Goal: Task Accomplishment & Management: Use online tool/utility

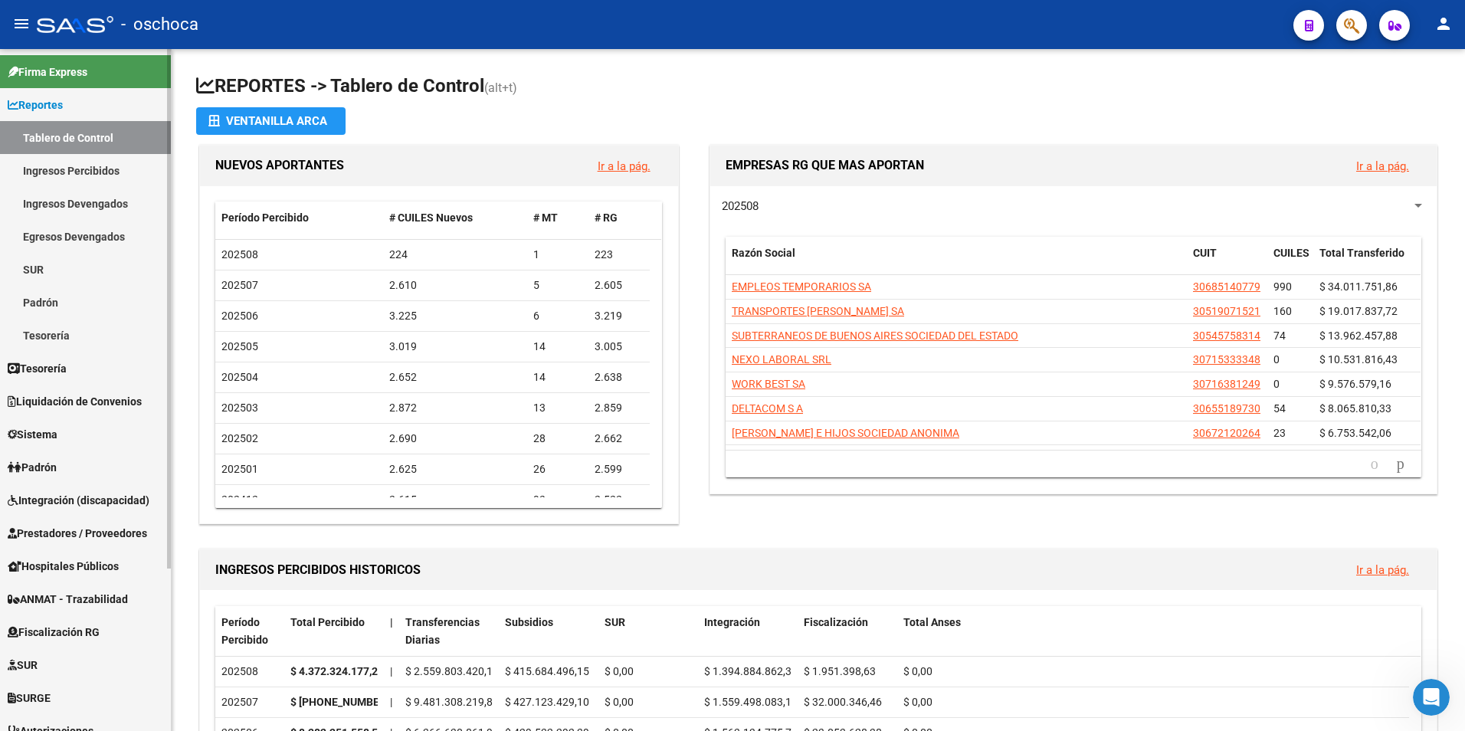
click at [49, 629] on span "Fiscalización RG" at bounding box center [54, 632] width 92 height 17
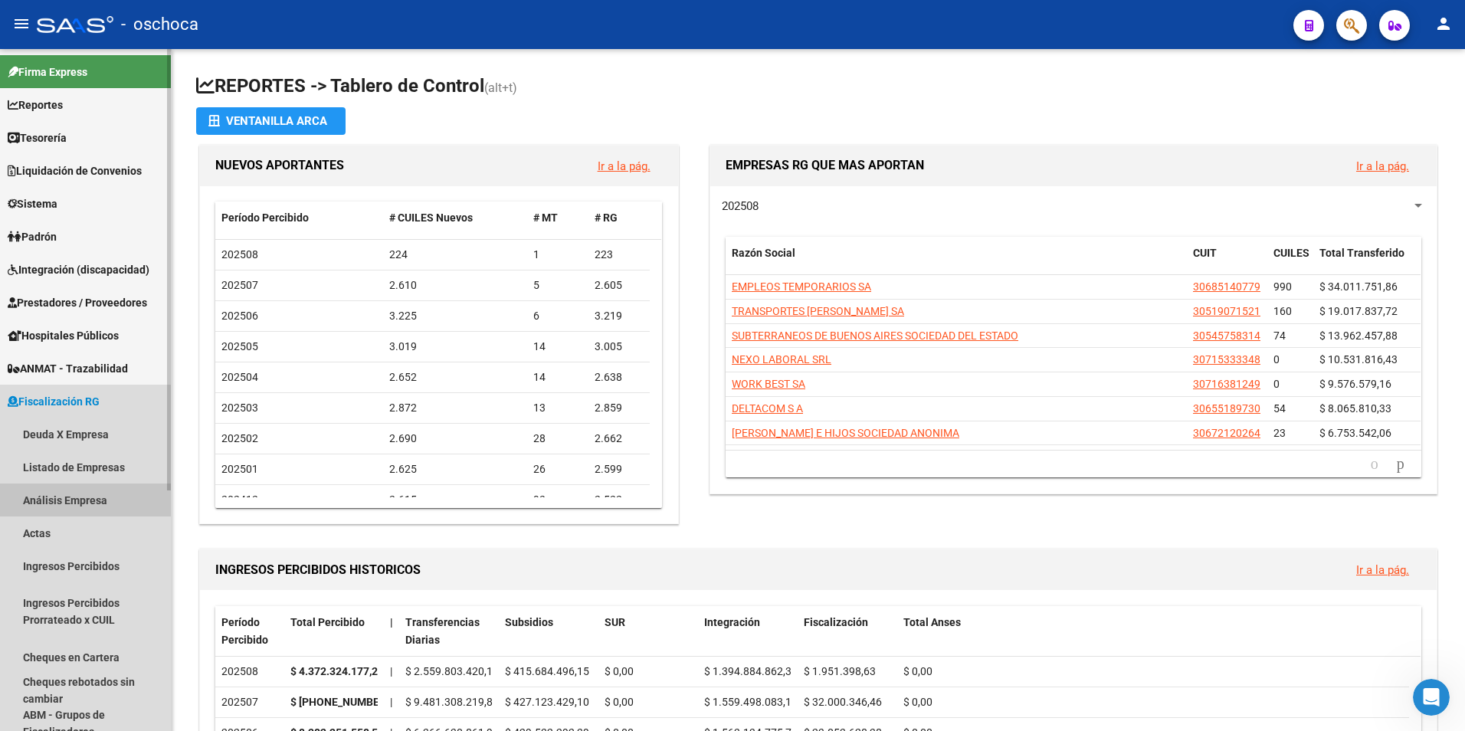
click at [52, 502] on link "Análisis Empresa" at bounding box center [85, 499] width 171 height 33
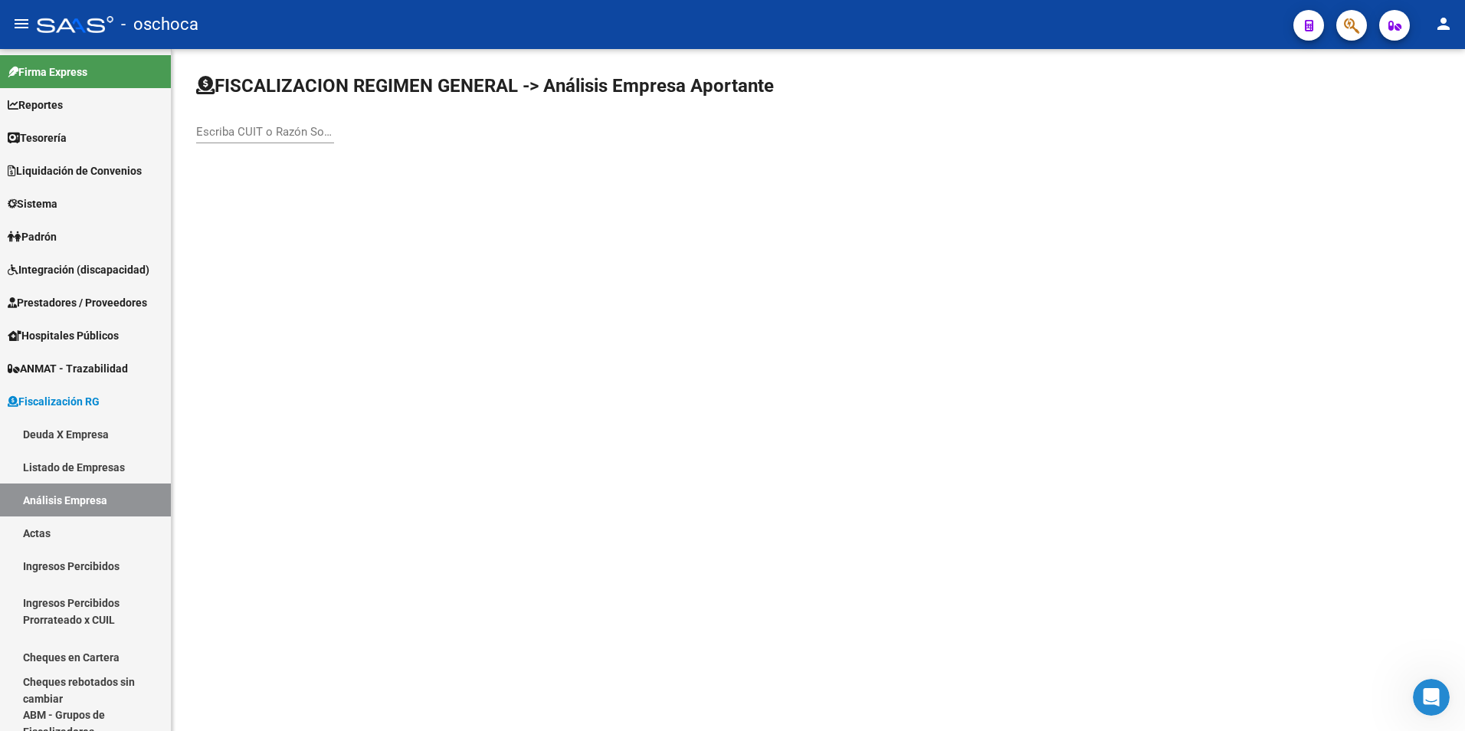
click at [234, 124] on div "Escriba CUIT o Razón Social para buscar" at bounding box center [265, 126] width 138 height 33
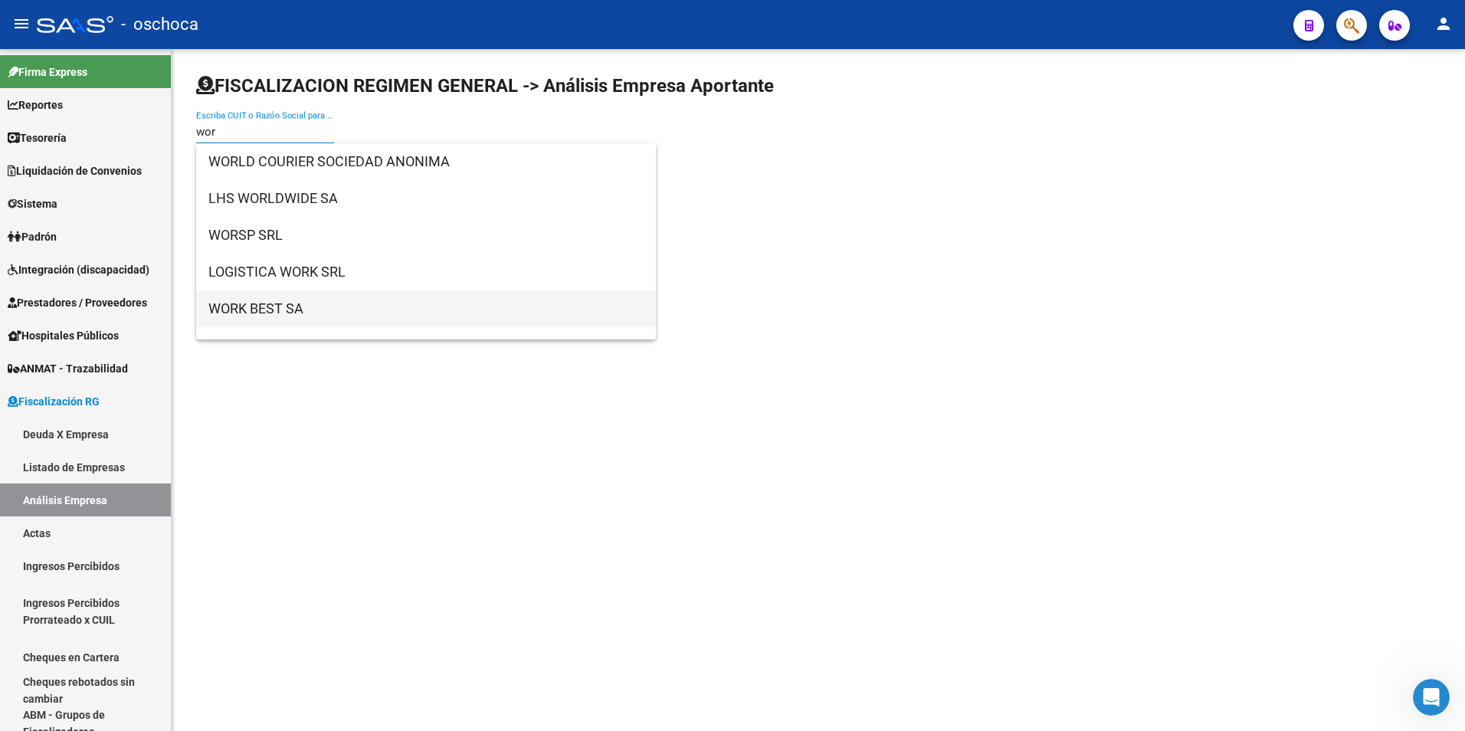
type input "wor"
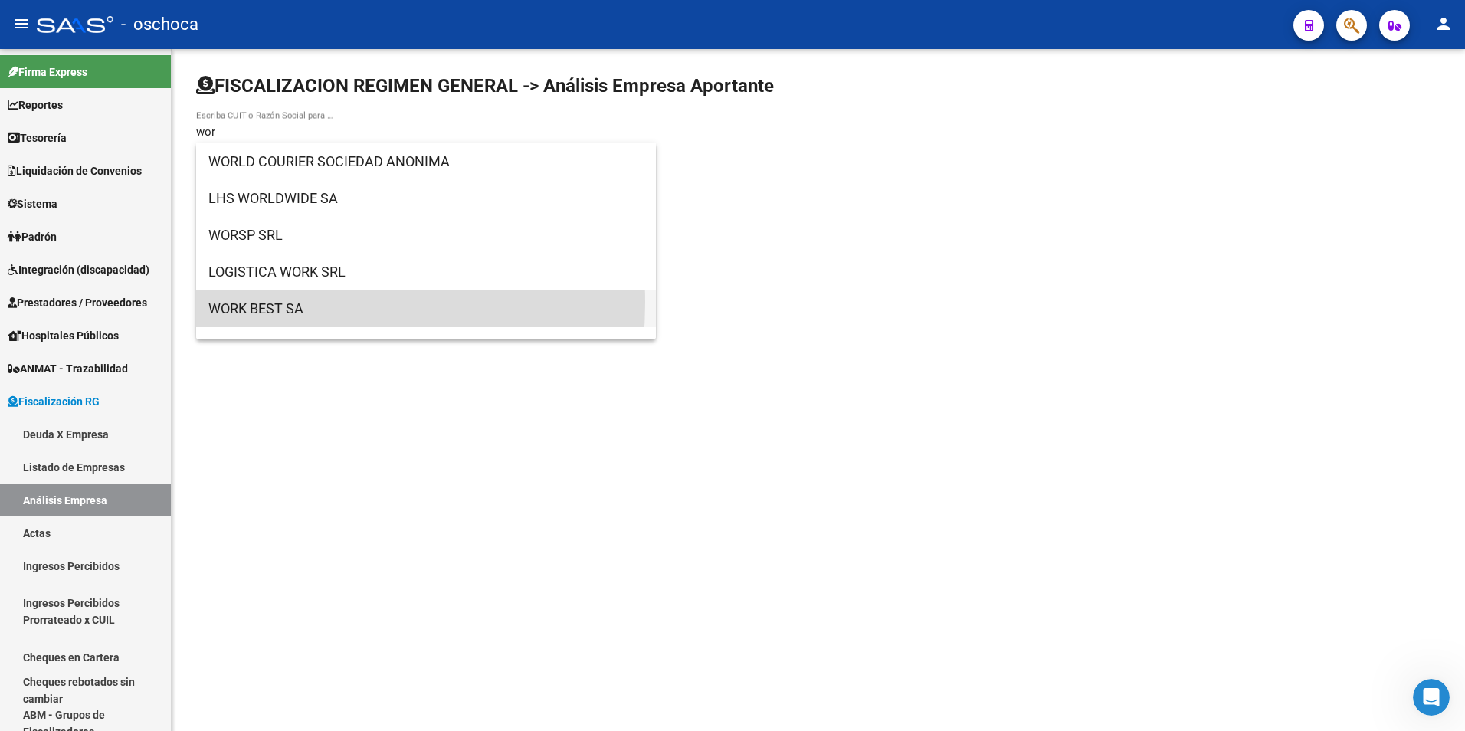
click at [245, 303] on span "WORK BEST SA" at bounding box center [425, 308] width 435 height 37
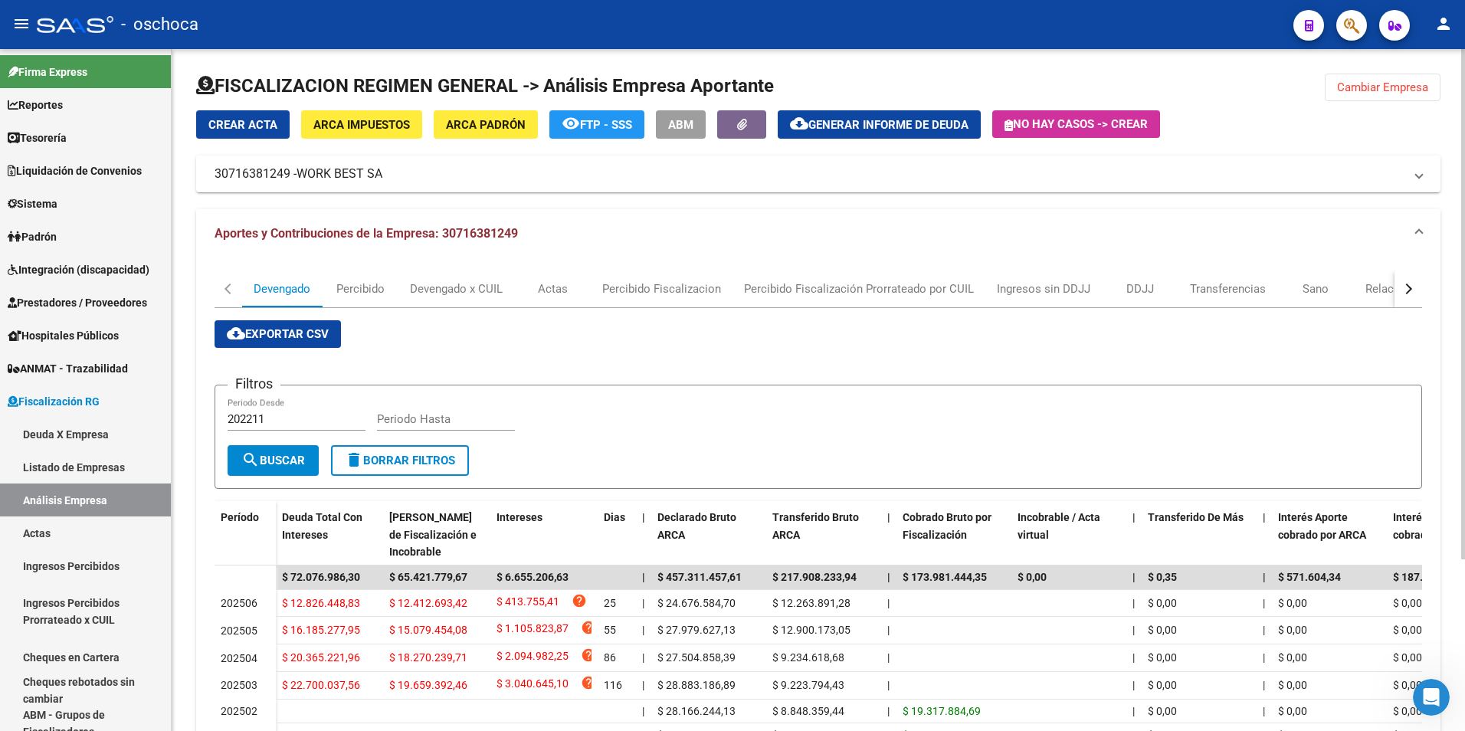
click at [398, 411] on div "Periodo Hasta" at bounding box center [446, 414] width 138 height 33
type input "202507"
click at [268, 423] on input "202211" at bounding box center [297, 419] width 138 height 14
type input "202307"
click at [293, 447] on button "search Buscar" at bounding box center [273, 460] width 91 height 31
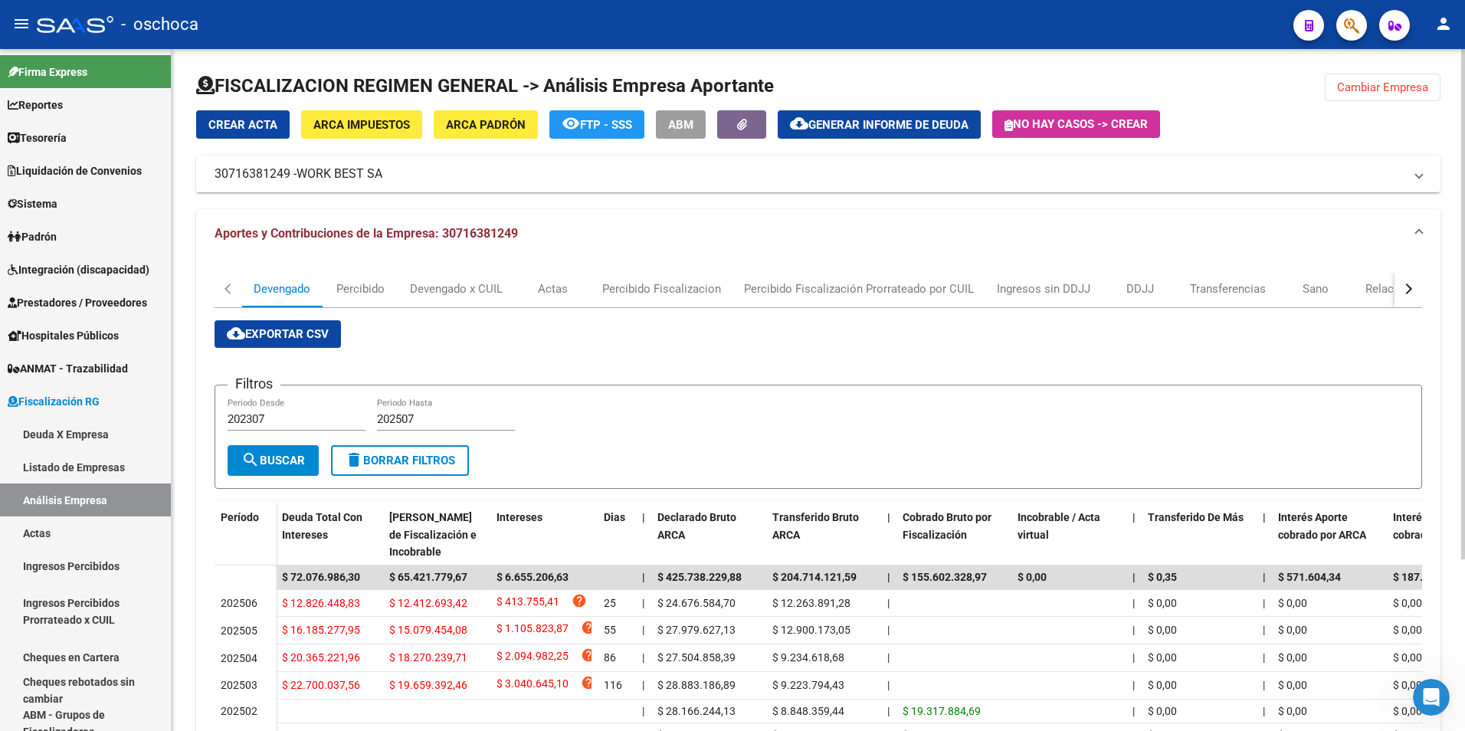
click at [887, 127] on span "Generar informe de deuda" at bounding box center [888, 125] width 160 height 14
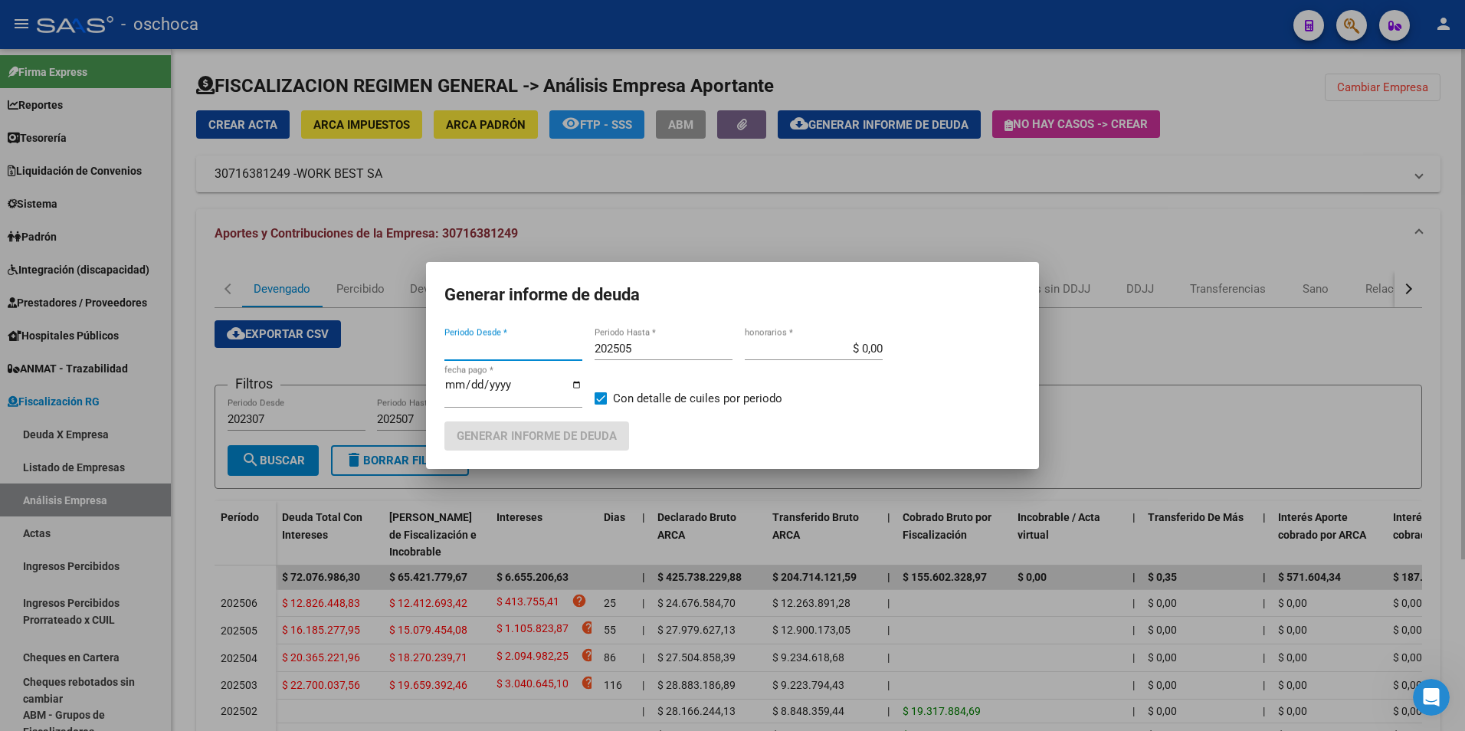
type input "202503"
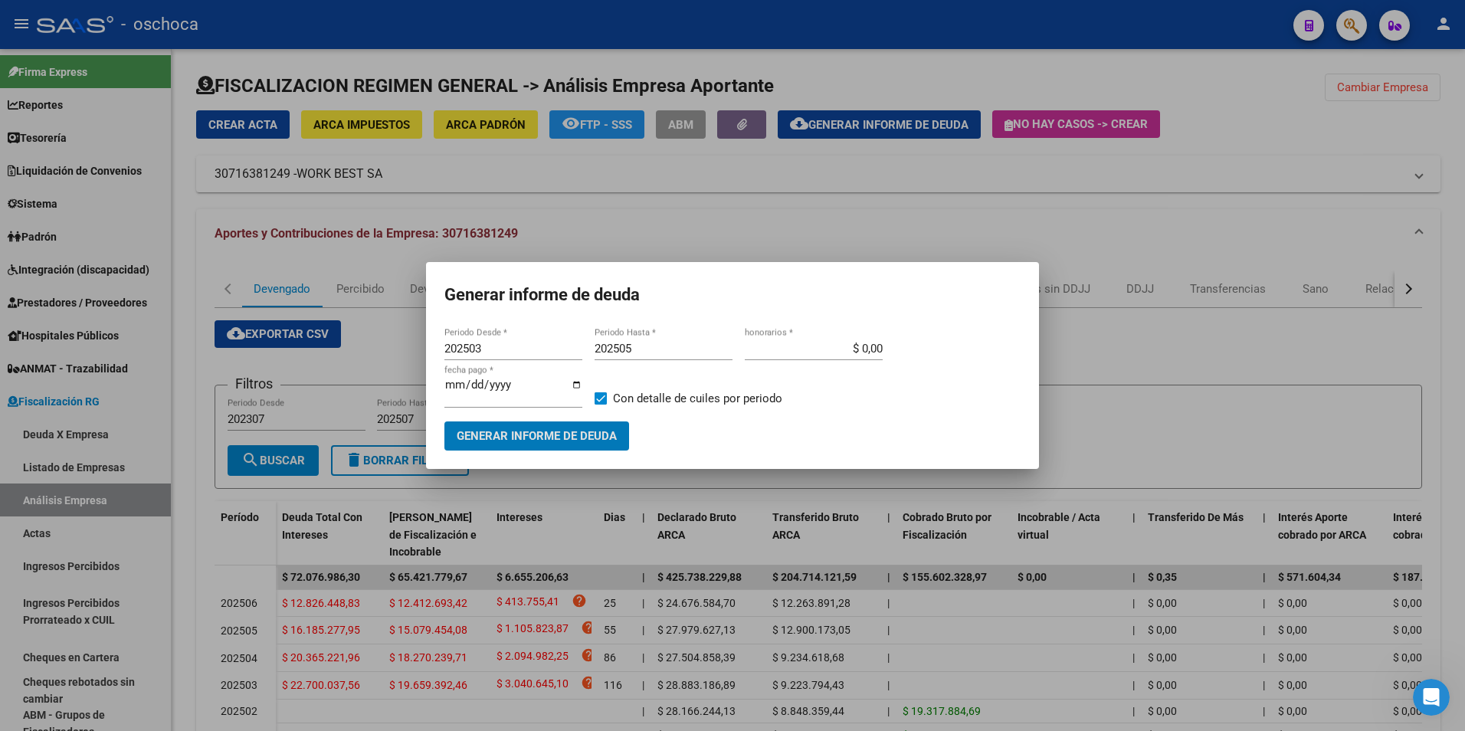
click at [644, 347] on input "202505" at bounding box center [664, 349] width 138 height 14
type input "202507"
click at [867, 347] on input "$ 0,00" at bounding box center [814, 349] width 138 height 14
type input "$ 18,00"
click at [603, 398] on span at bounding box center [601, 398] width 12 height 12
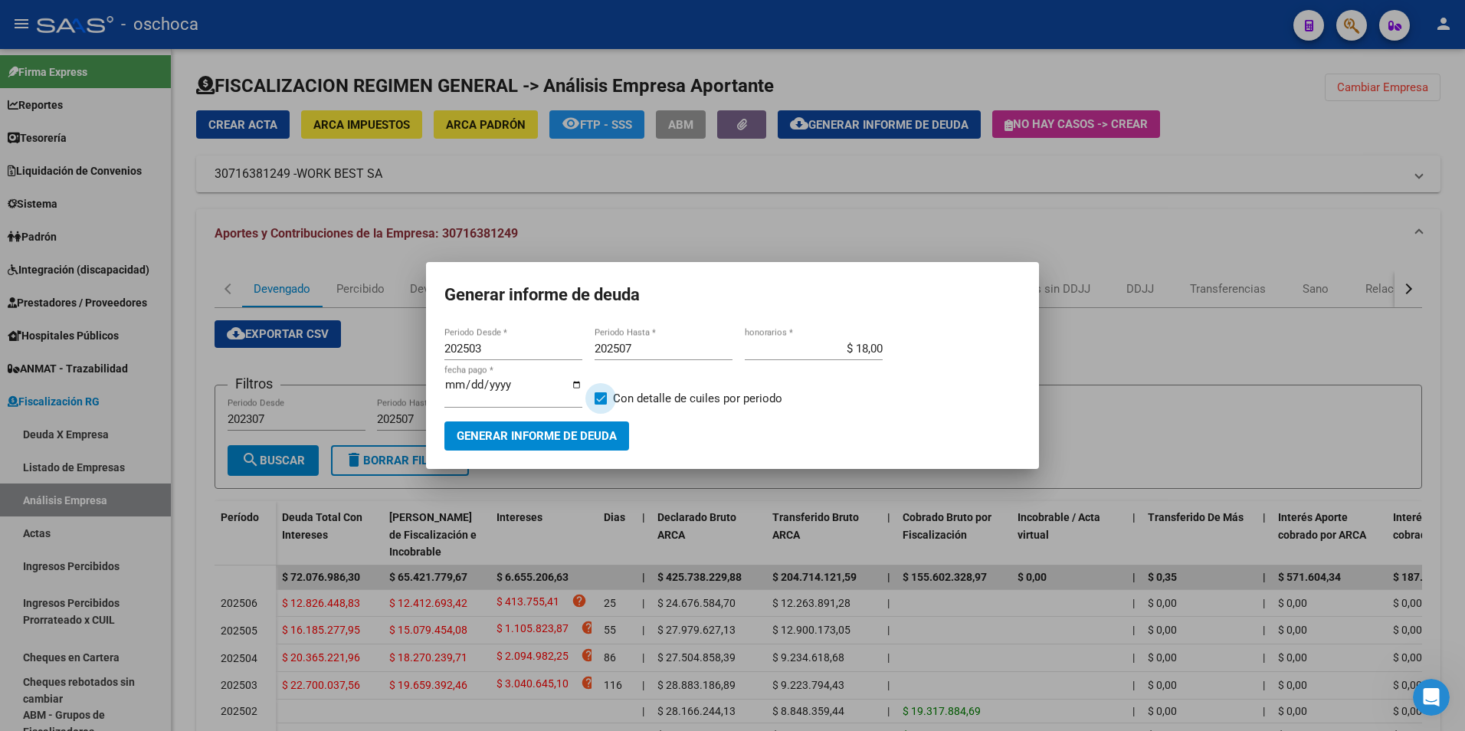
click at [601, 405] on input "Con detalle de cuiles por periodo" at bounding box center [600, 405] width 1 height 1
checkbox input "false"
click at [563, 444] on button "Generar informe de deuda" at bounding box center [536, 435] width 185 height 28
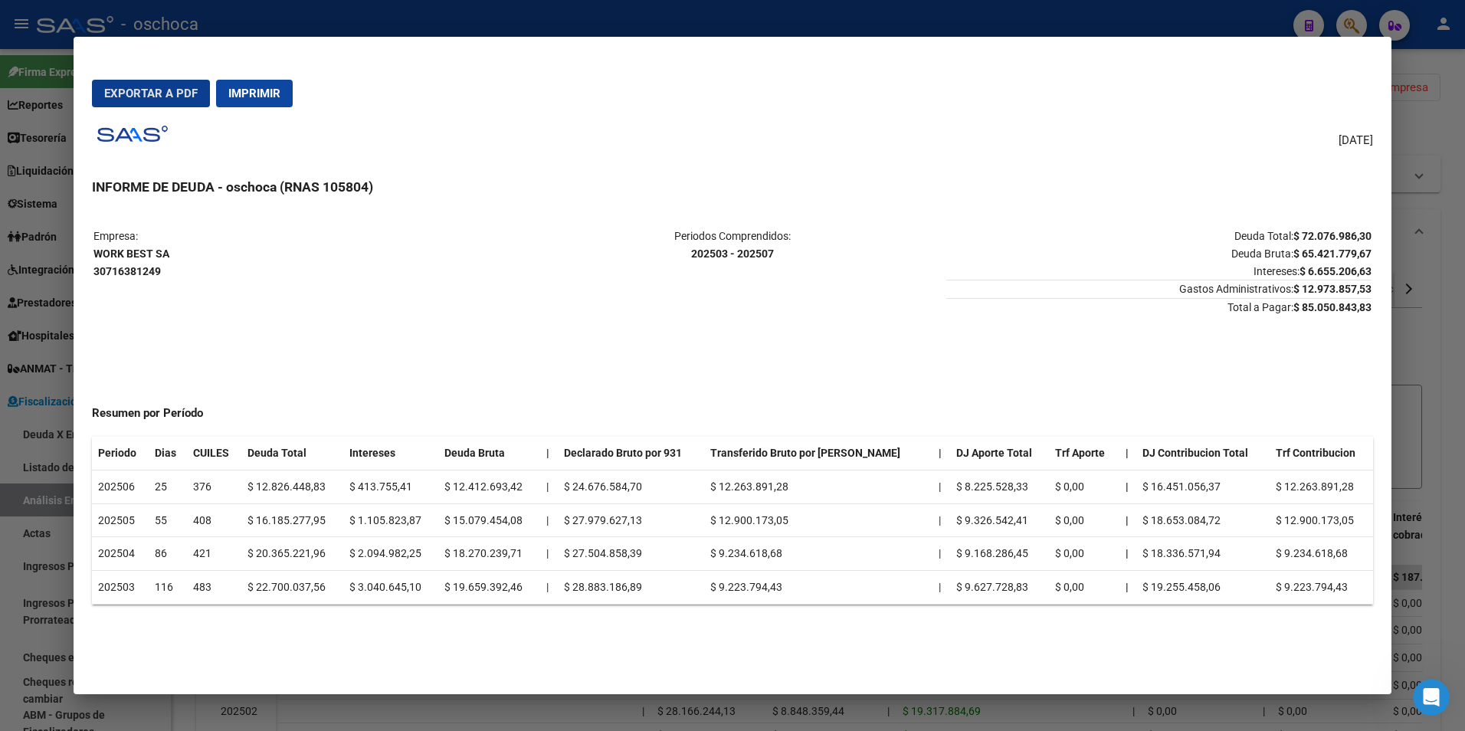
click at [260, 97] on span "Imprimir" at bounding box center [254, 94] width 52 height 14
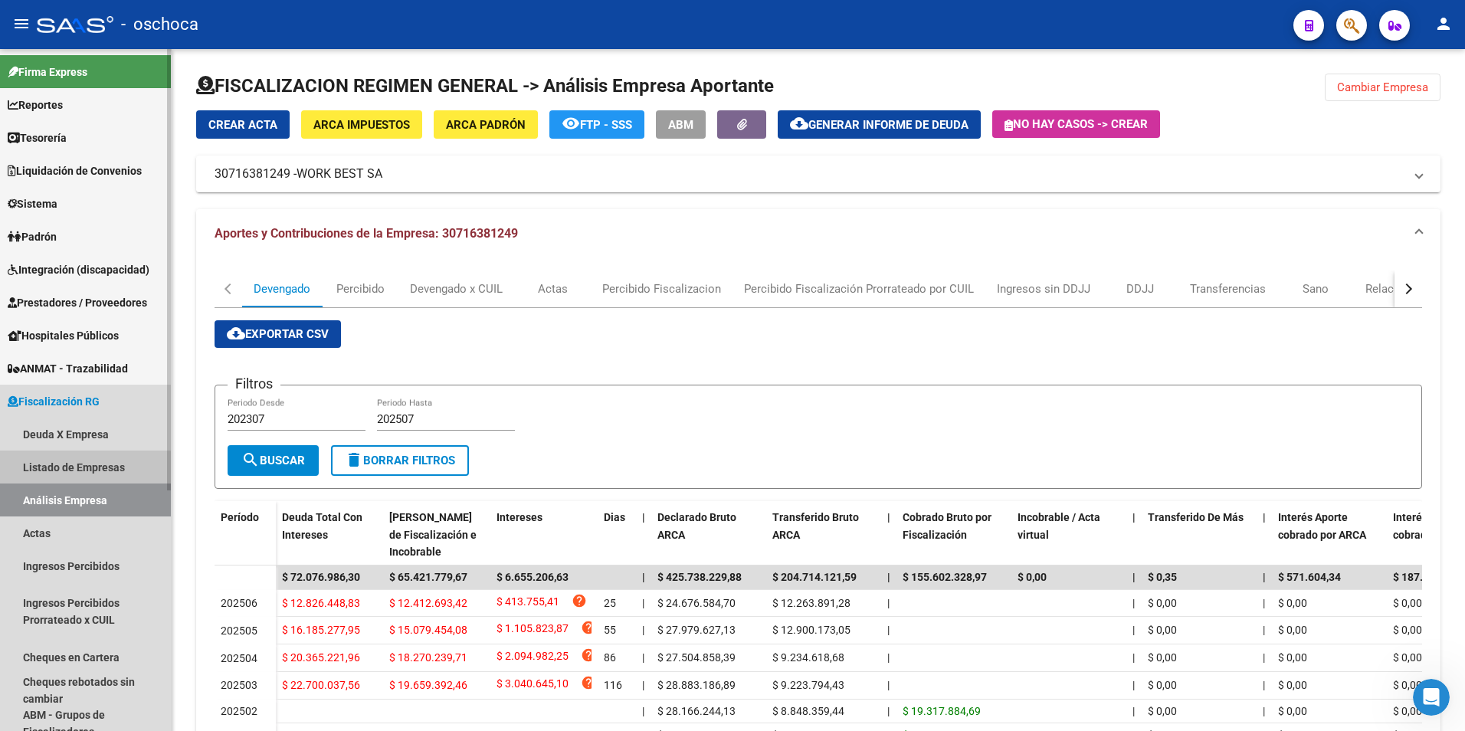
click at [79, 468] on link "Listado de Empresas" at bounding box center [85, 467] width 171 height 33
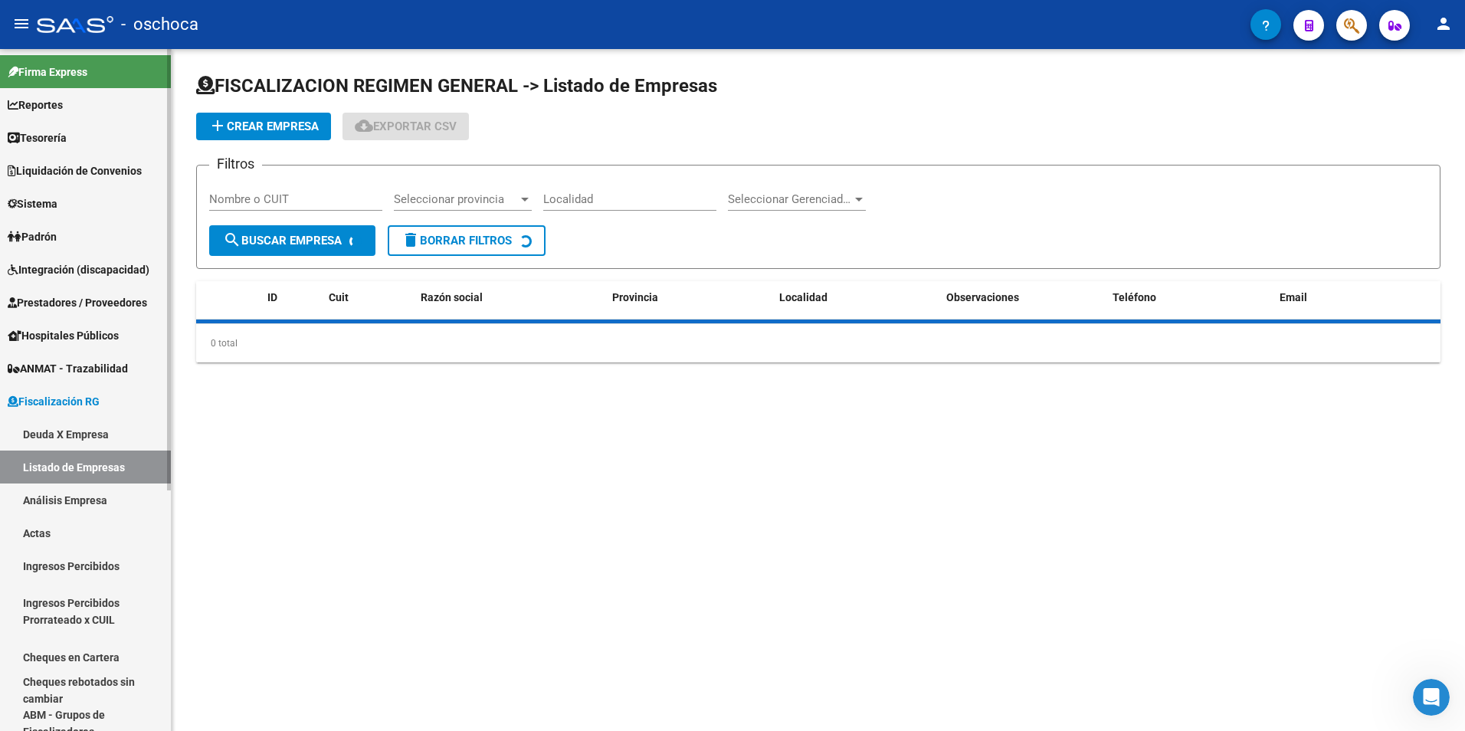
click at [65, 496] on link "Análisis Empresa" at bounding box center [85, 499] width 171 height 33
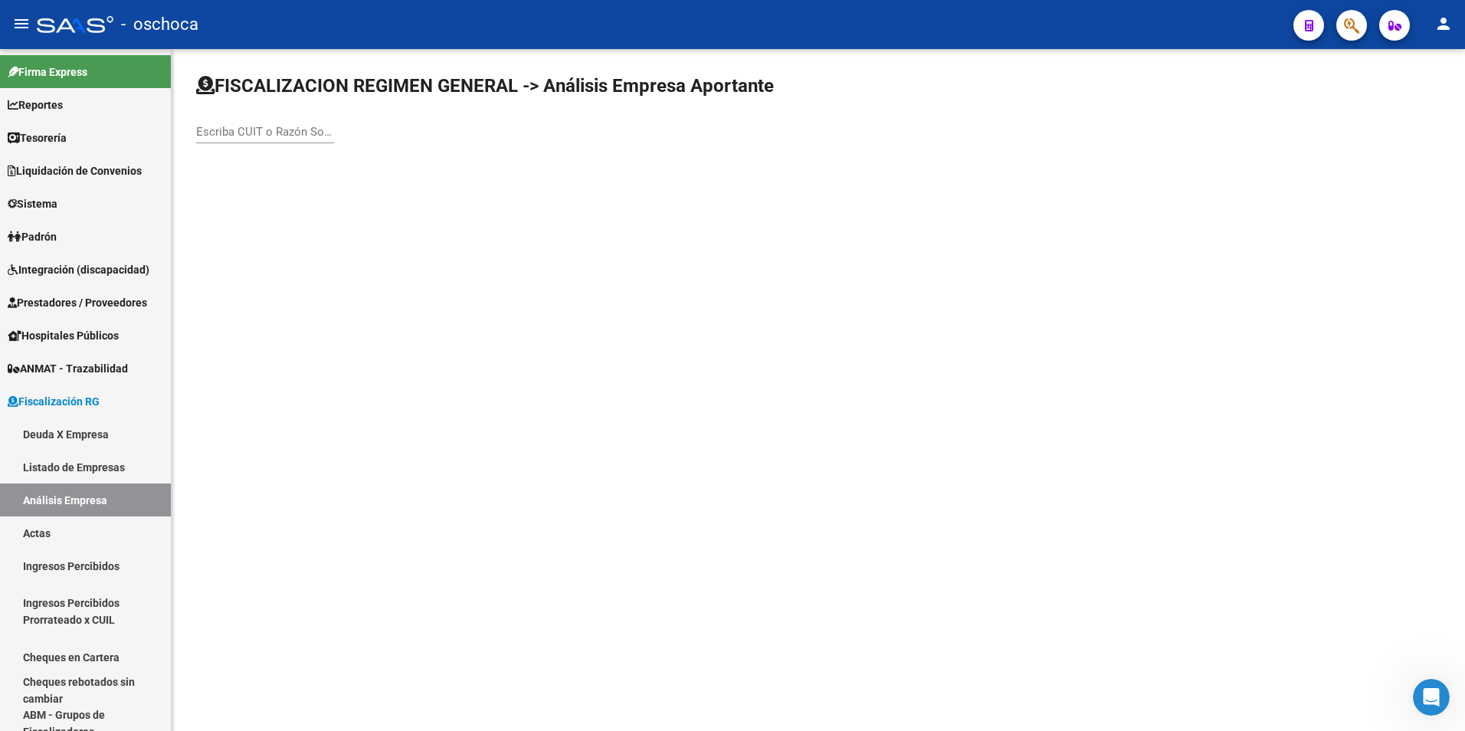
click at [273, 128] on input "Escriba CUIT o Razón Social para buscar" at bounding box center [265, 132] width 138 height 14
type input "COVELIA"
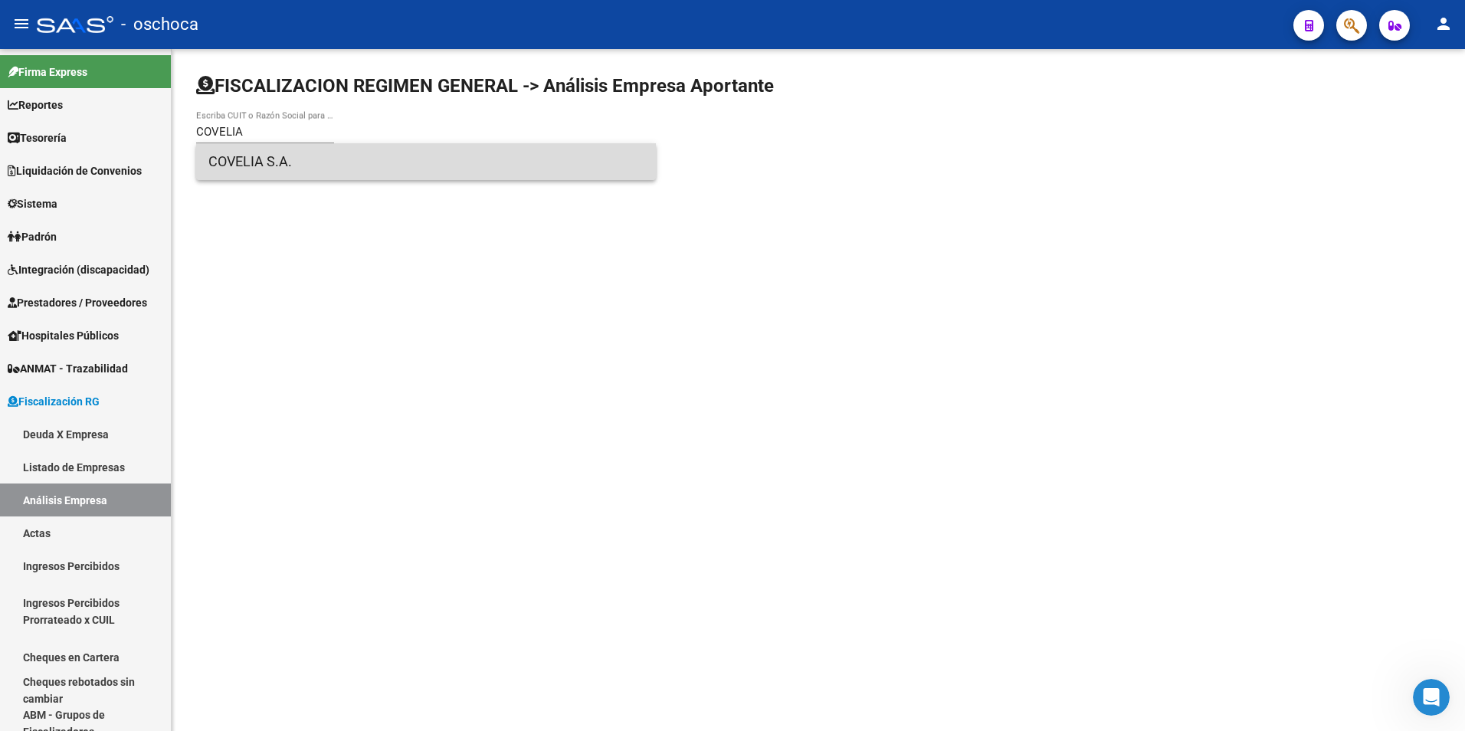
click at [274, 161] on span "COVELIA S.A." at bounding box center [425, 161] width 435 height 37
